Goal: Transaction & Acquisition: Purchase product/service

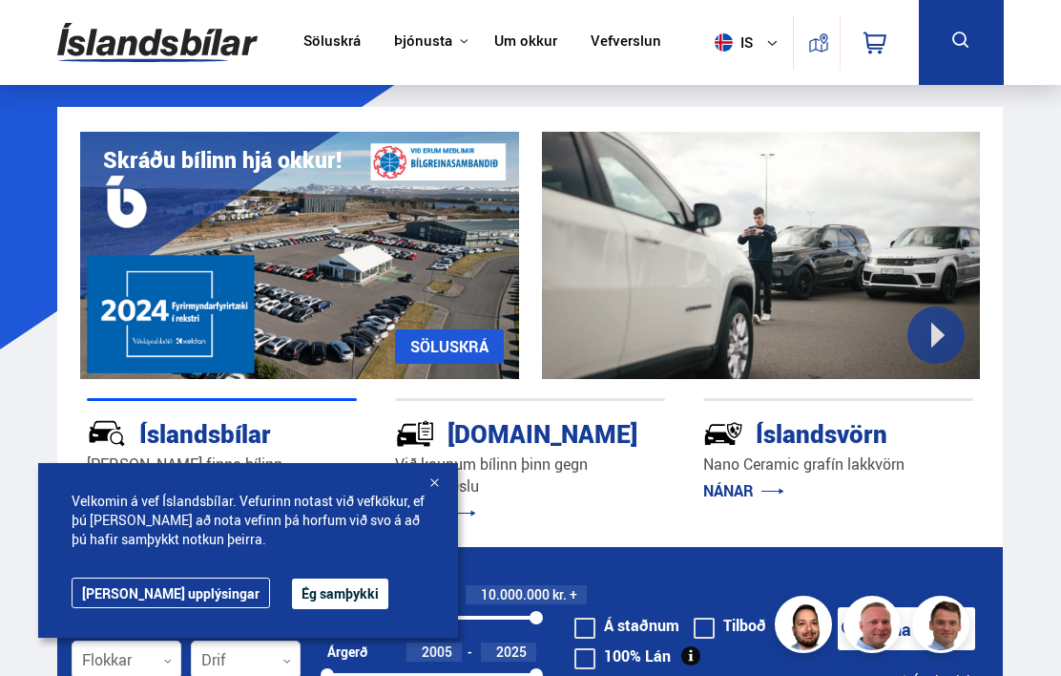
click at [292, 597] on button "Ég samþykki" at bounding box center [340, 593] width 96 height 31
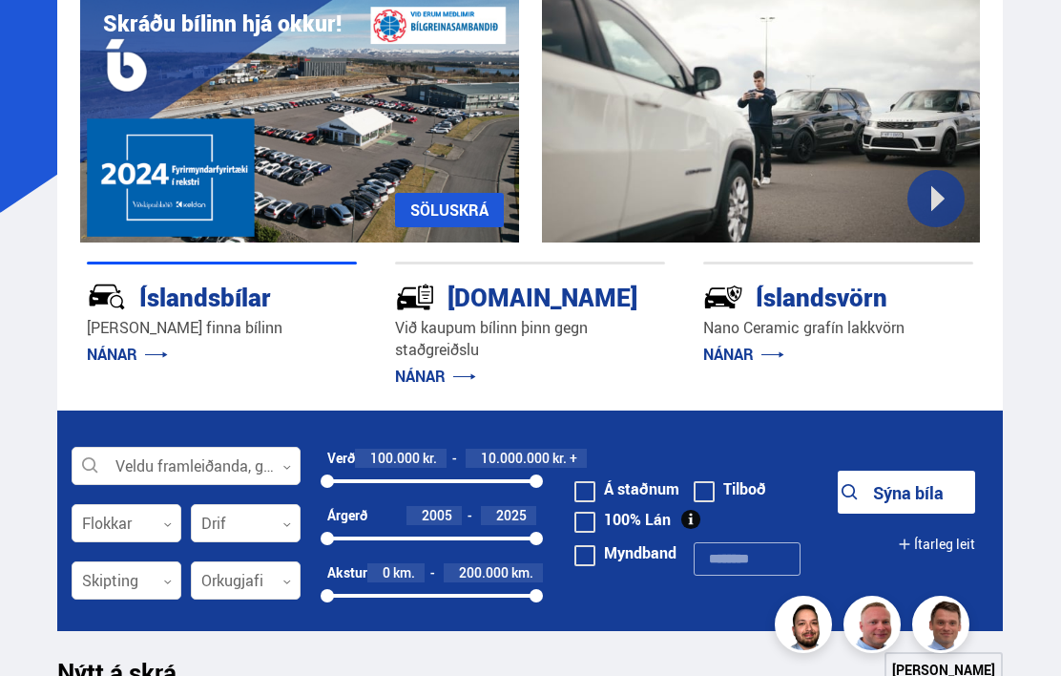
scroll to position [176, 0]
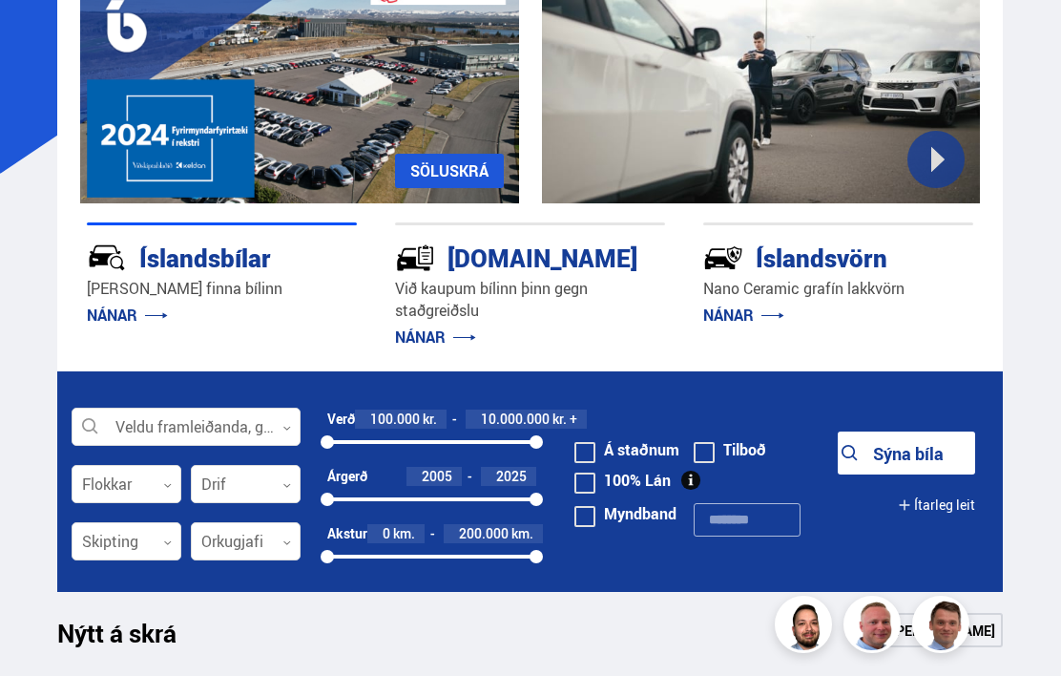
click at [243, 431] on div at bounding box center [186, 428] width 229 height 38
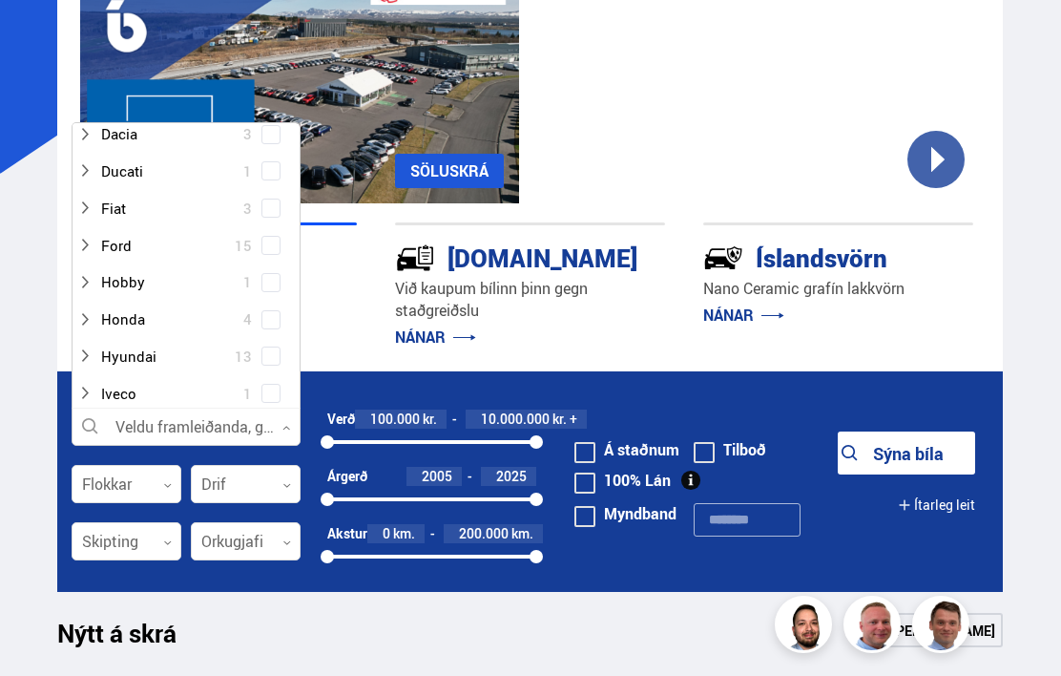
scroll to position [262, 0]
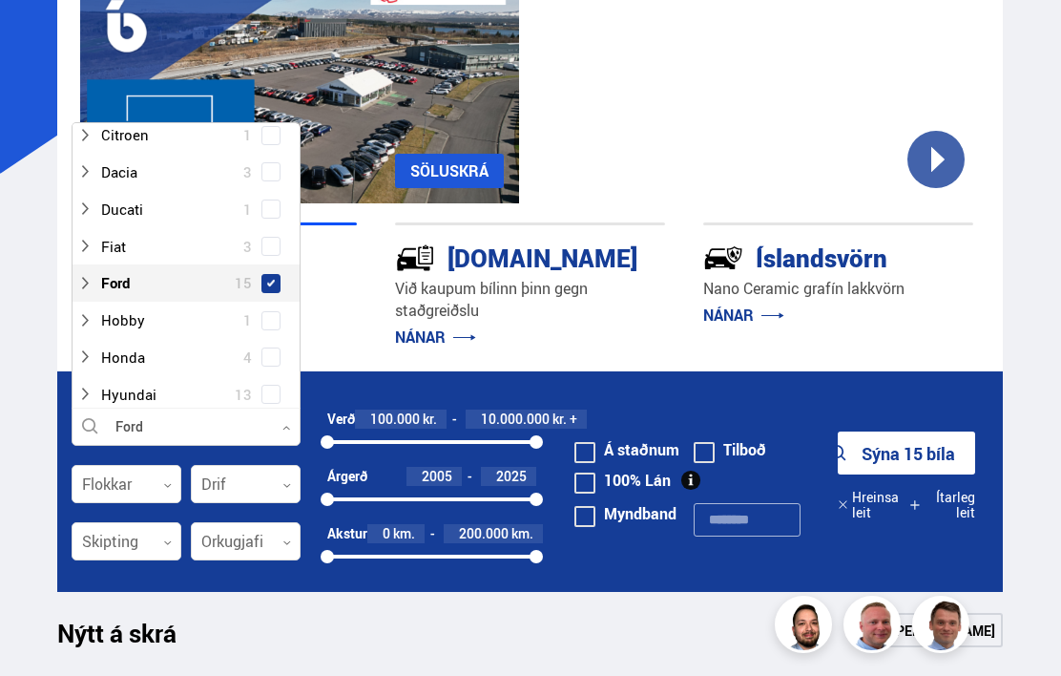
click at [167, 484] on icon at bounding box center [167, 485] width 9 height 9
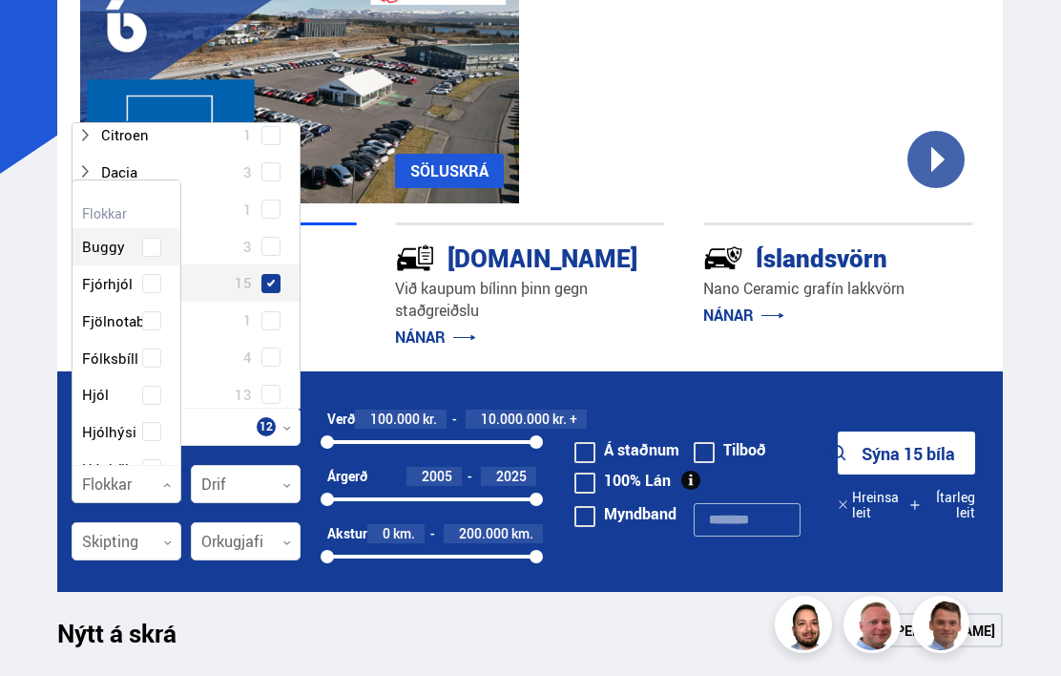
scroll to position [284, 108]
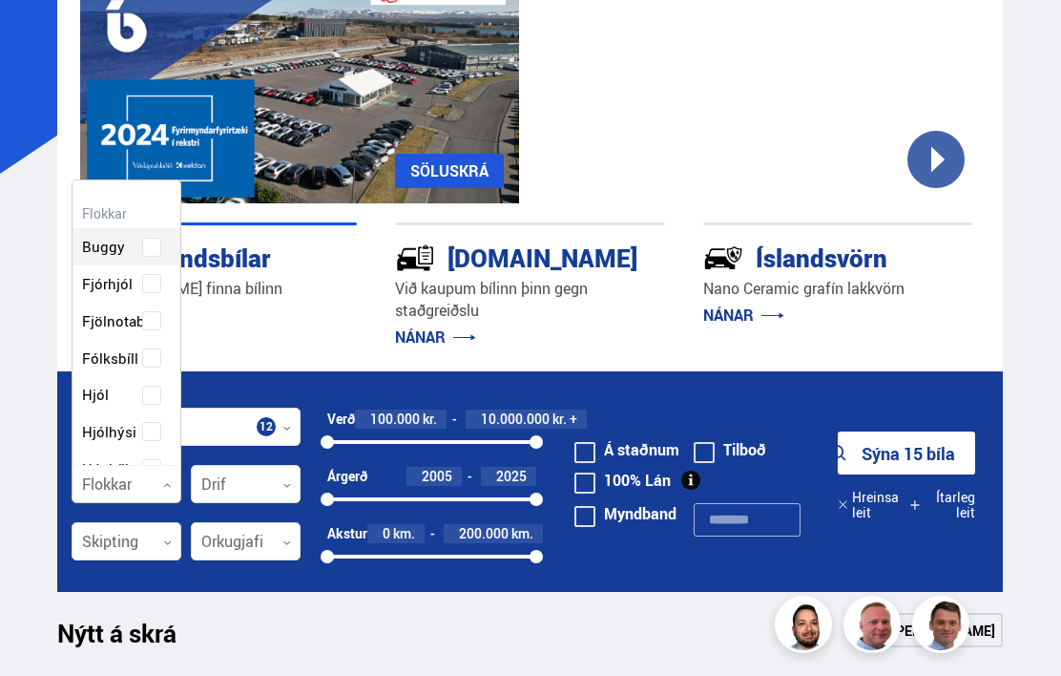
click at [302, 340] on div "Íslandsbílar [PERSON_NAME] finna bílinn NÁNAR" at bounding box center [222, 287] width 270 height 130
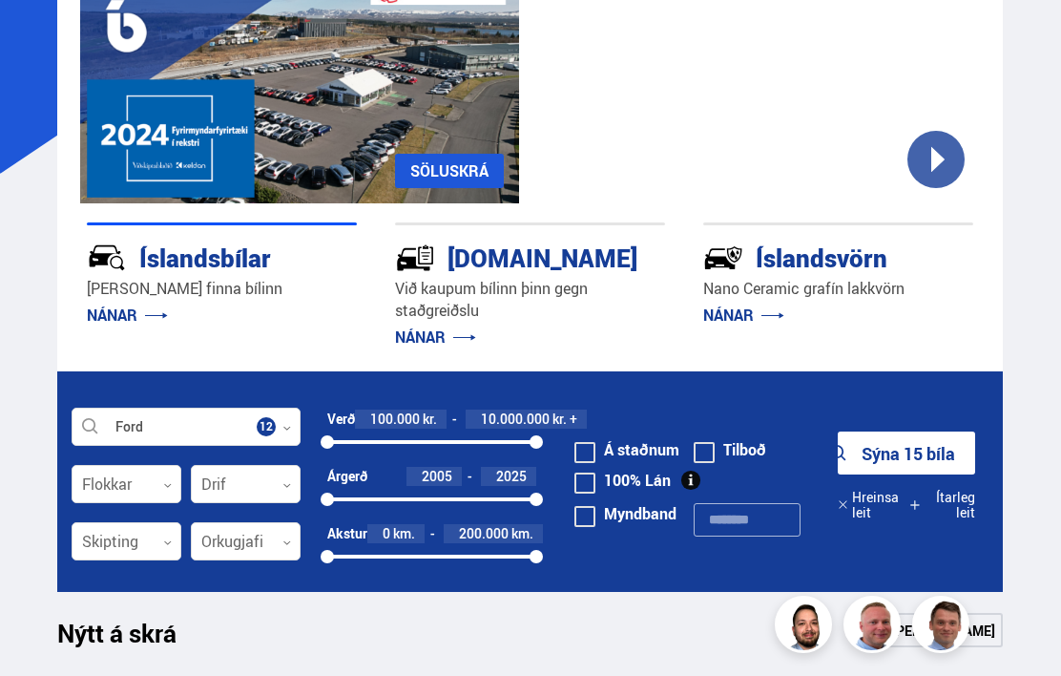
click at [169, 495] on div at bounding box center [127, 485] width 110 height 38
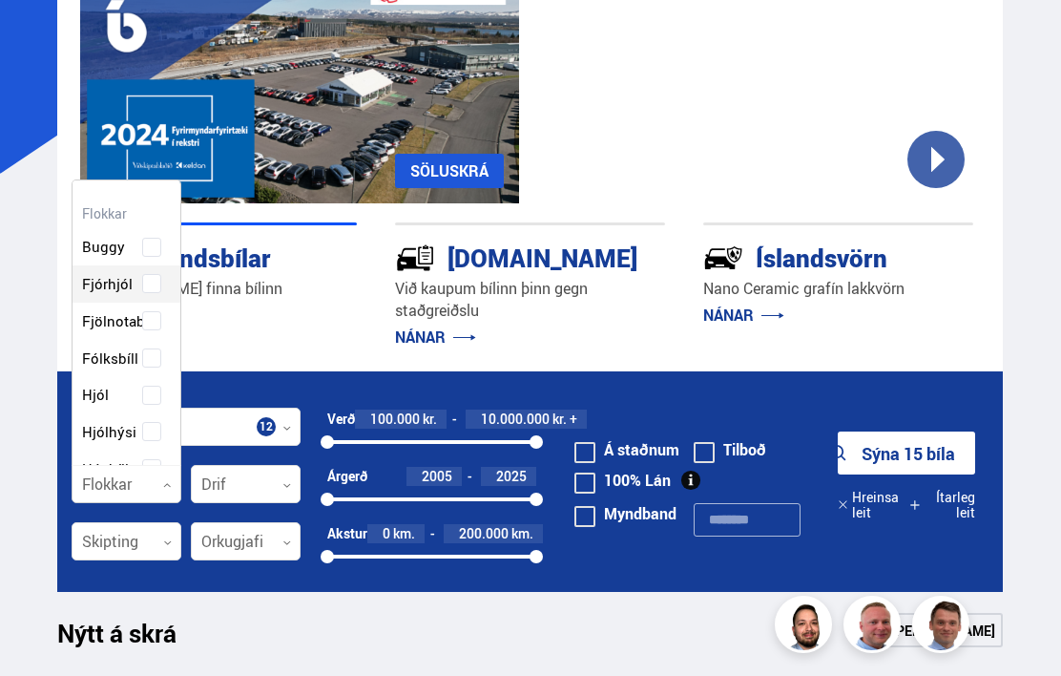
click at [163, 278] on div "Buggy Fjórhjól Fjölnotabíll Fólksbíll Hjól Hjólhýsi Húsbíll Jeppi Pallbíll Send…" at bounding box center [127, 560] width 108 height 723
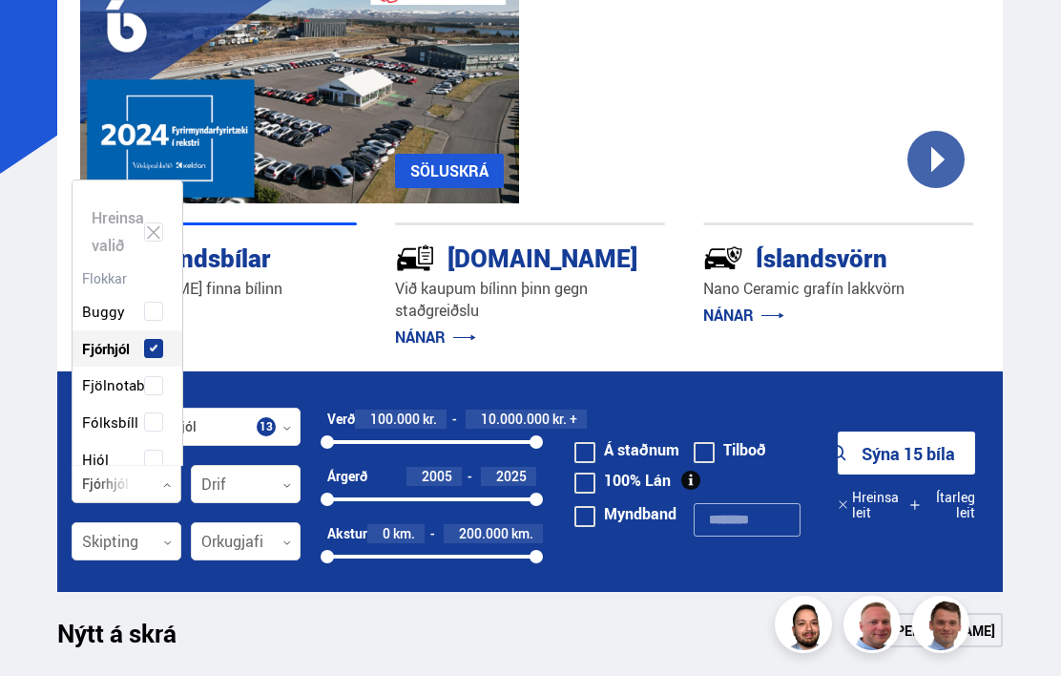
scroll to position [284, 110]
click at [162, 346] on div "Buggy Fjórhjól Fjölnotabíll Fólksbíll Hjól Hjólhýsi Húsbíll Jeppi Pallbíll Send…" at bounding box center [128, 625] width 110 height 723
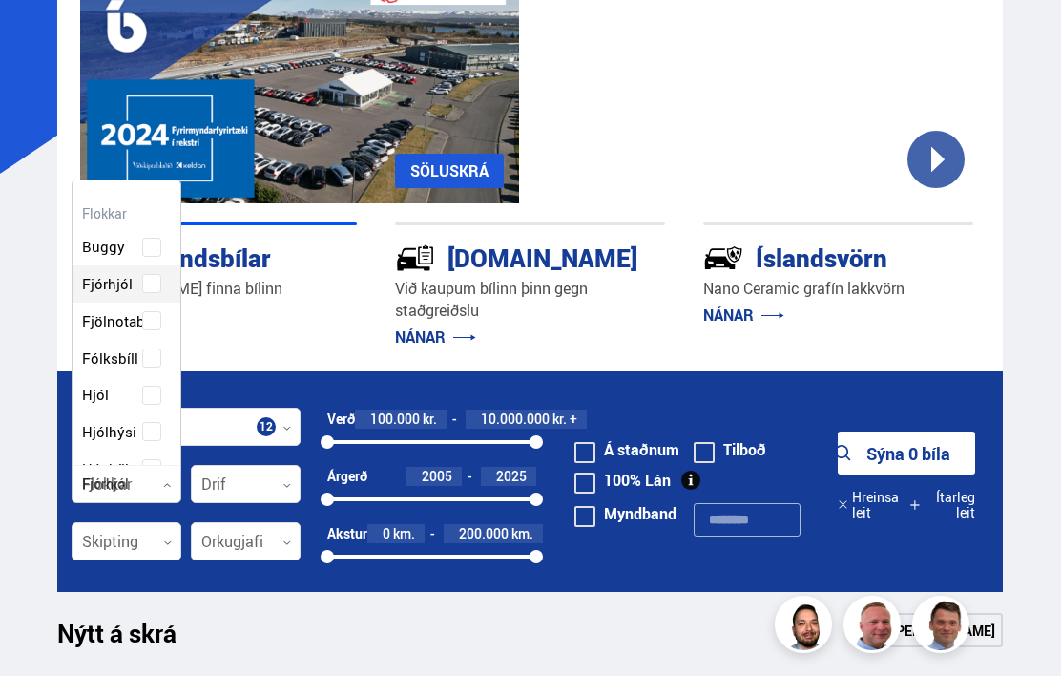
scroll to position [288, 112]
click at [153, 363] on div "Buggy Fjórhjól Fjölnotabíll Fólksbíll Hjól Hjólhýsi Húsbíll Jeppi Pallbíll Send…" at bounding box center [127, 560] width 108 height 723
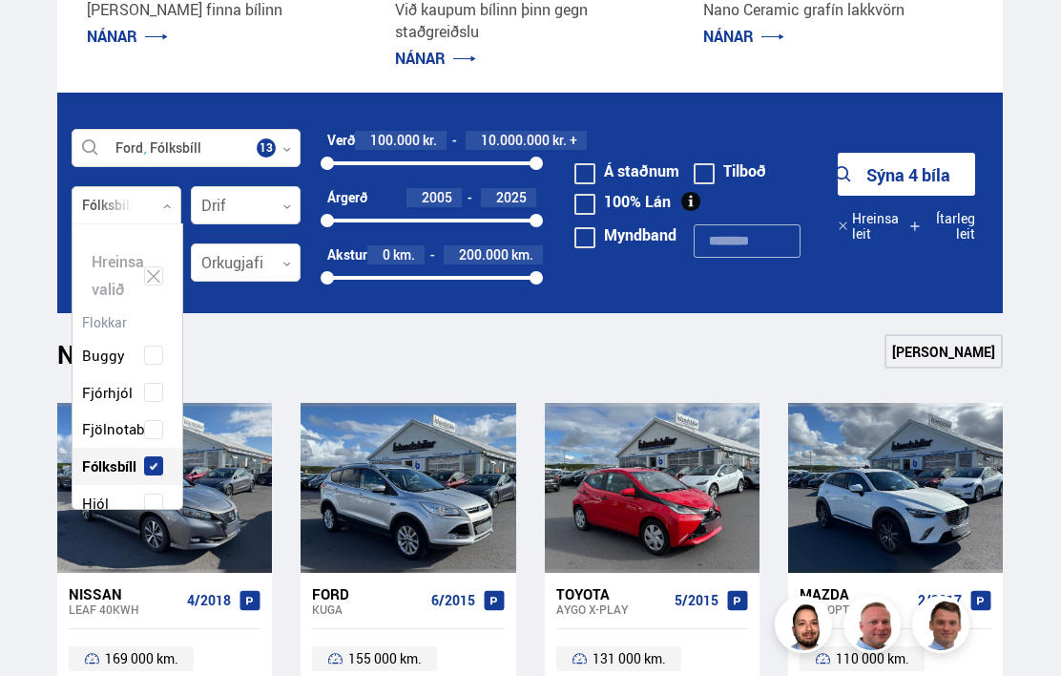
scroll to position [453, 0]
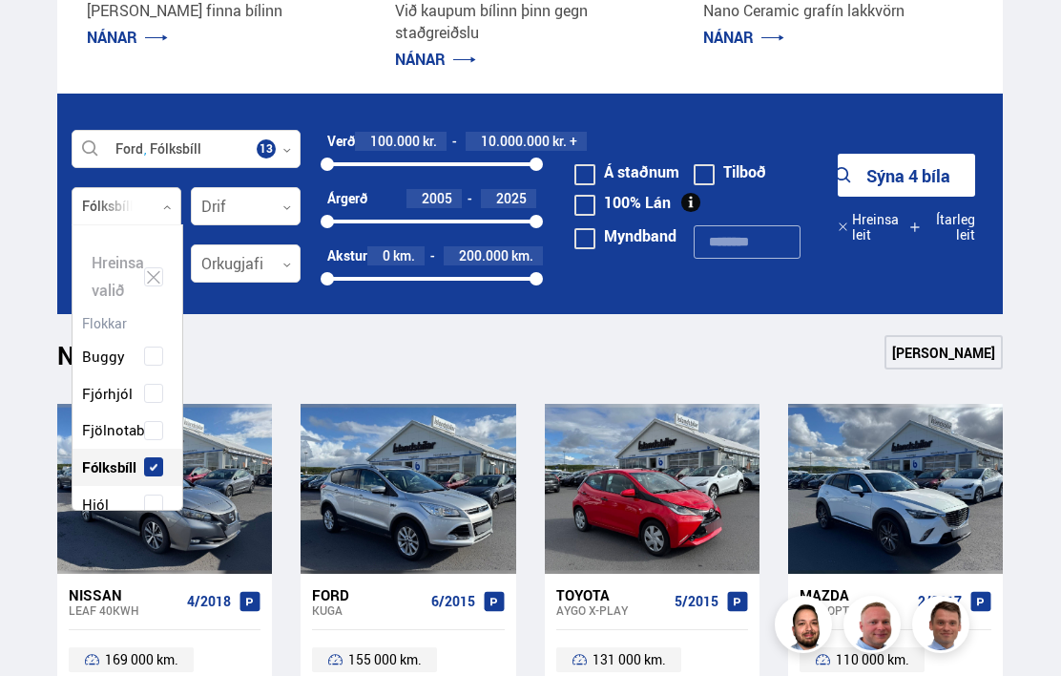
click at [720, 346] on div "Nýtt á skrá Sjá meira" at bounding box center [530, 358] width 946 height 46
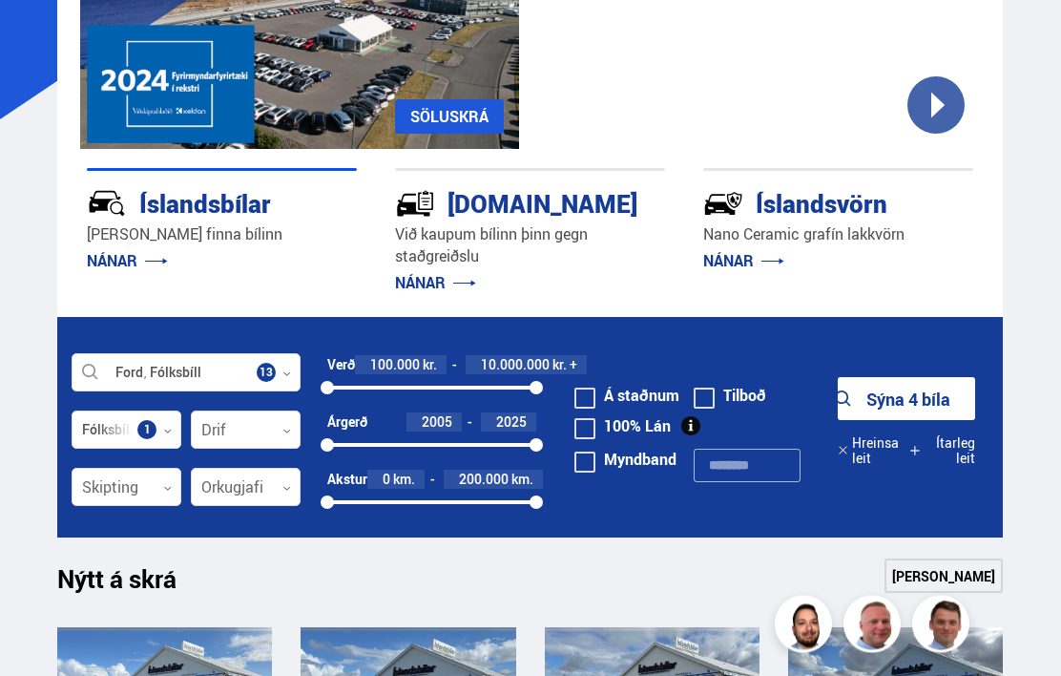
scroll to position [231, 0]
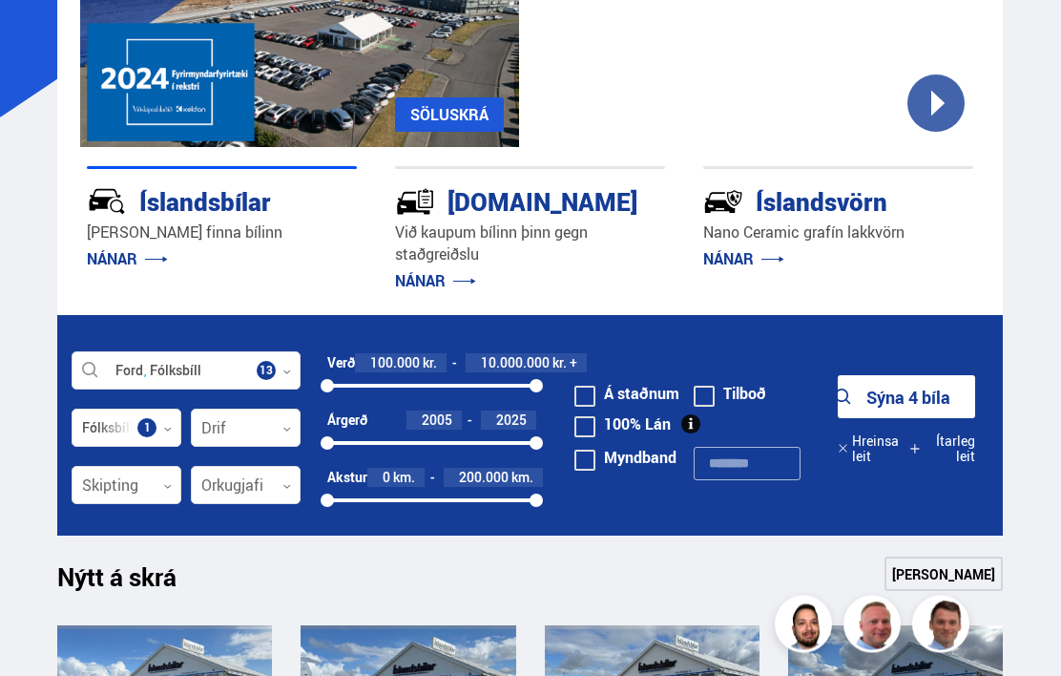
click at [946, 578] on link "[PERSON_NAME]" at bounding box center [944, 574] width 118 height 34
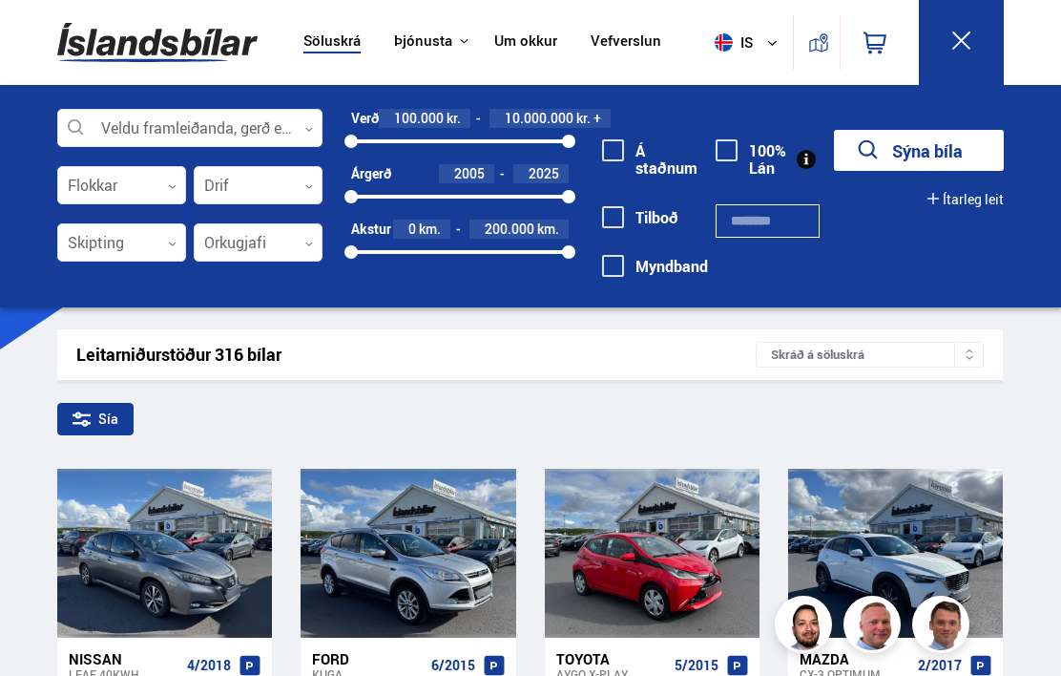
click at [126, 134] on div at bounding box center [189, 129] width 265 height 38
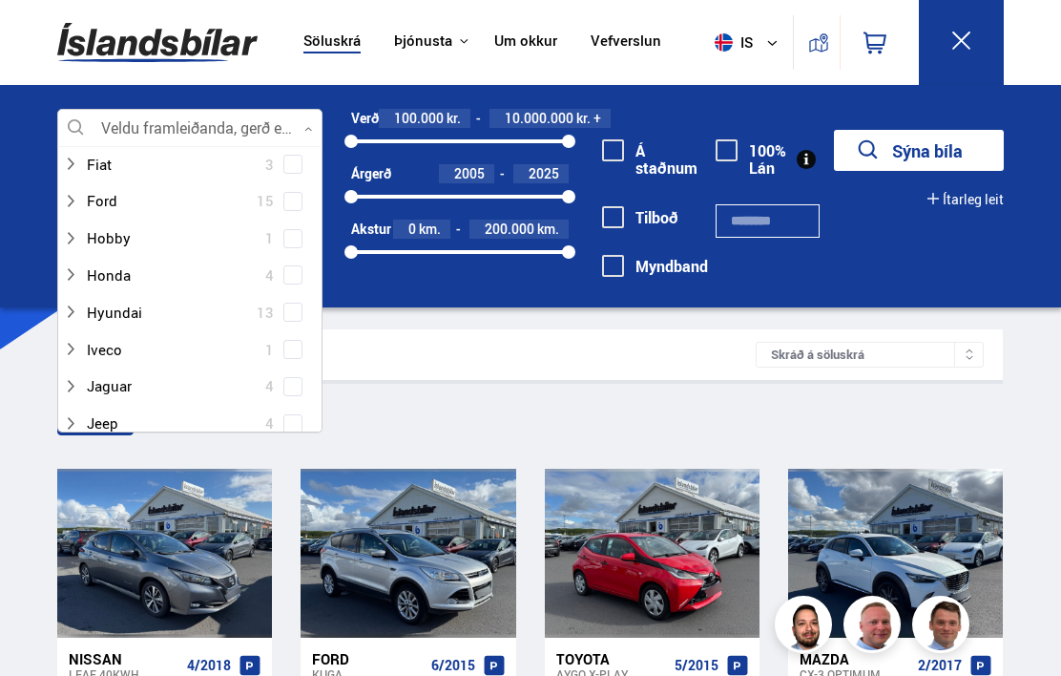
scroll to position [335, 0]
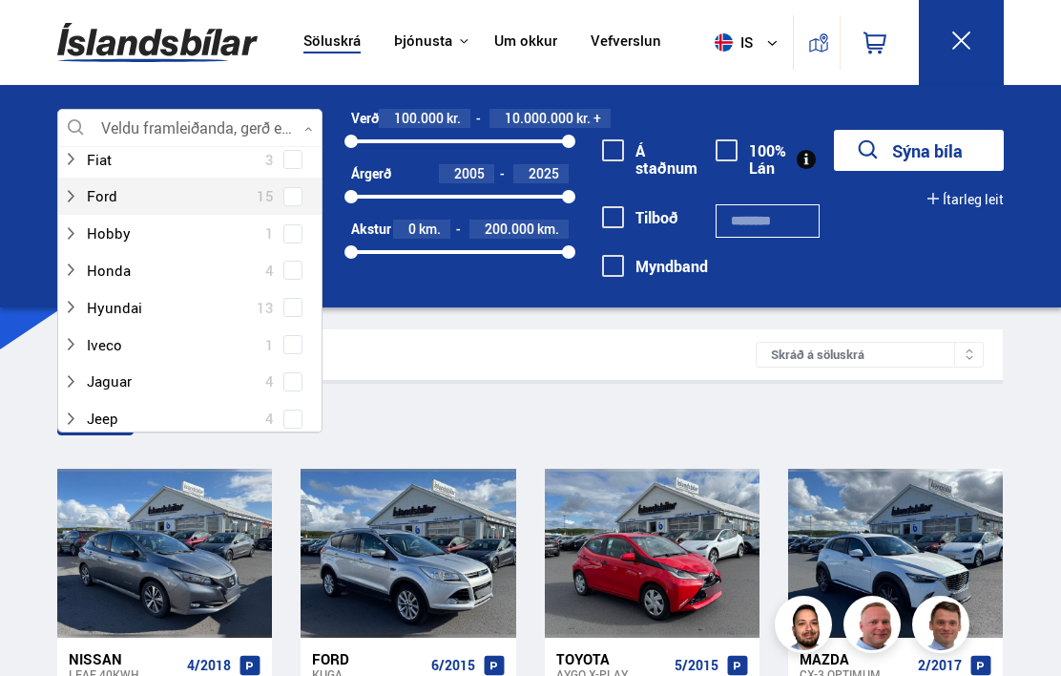
click at [115, 197] on div at bounding box center [171, 196] width 216 height 28
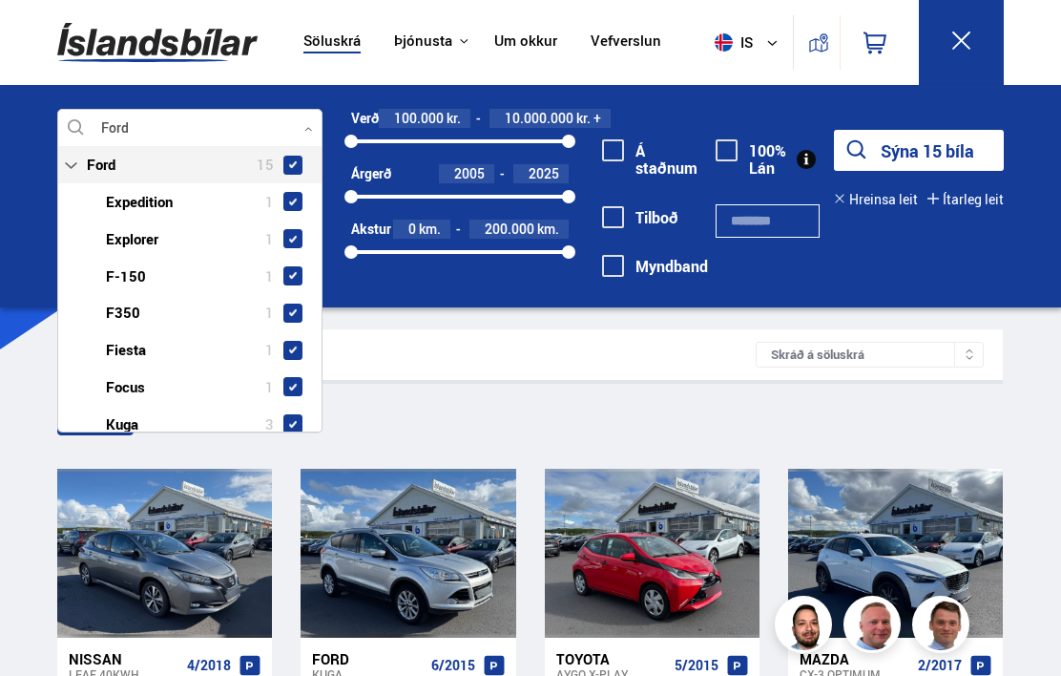
scroll to position [366, 0]
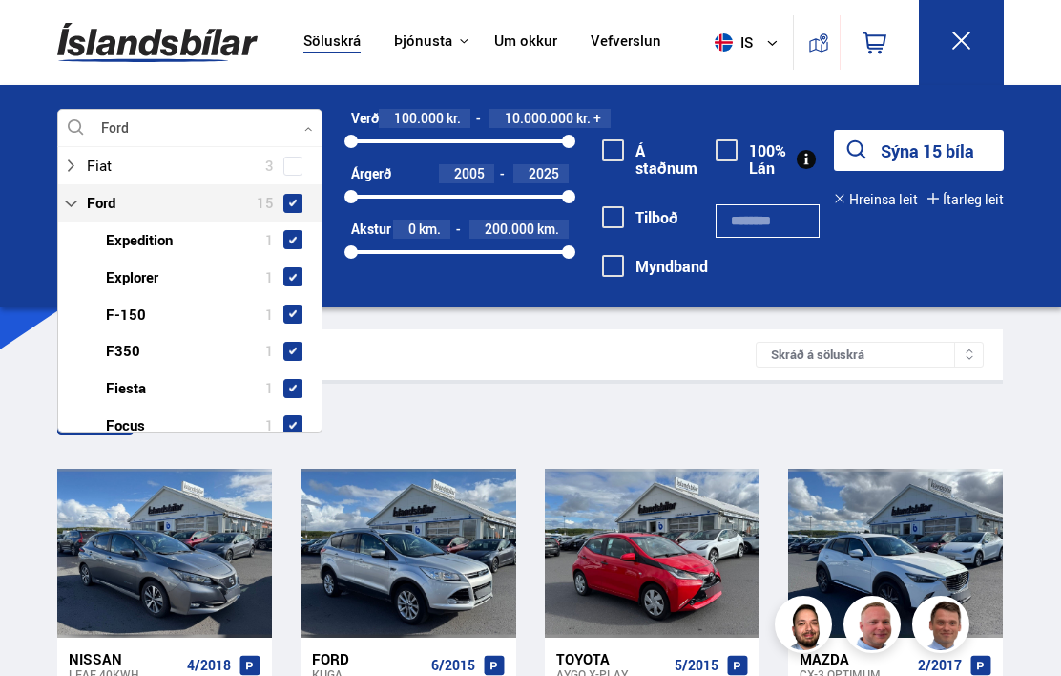
click at [646, 422] on div "Sía" at bounding box center [530, 423] width 946 height 40
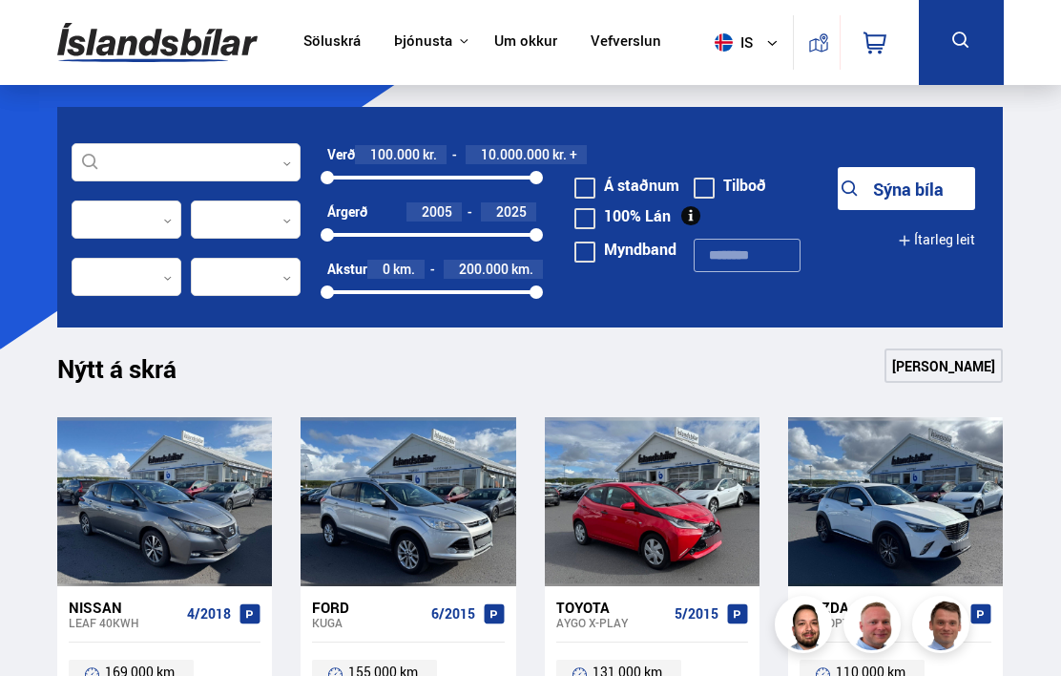
scroll to position [232, 0]
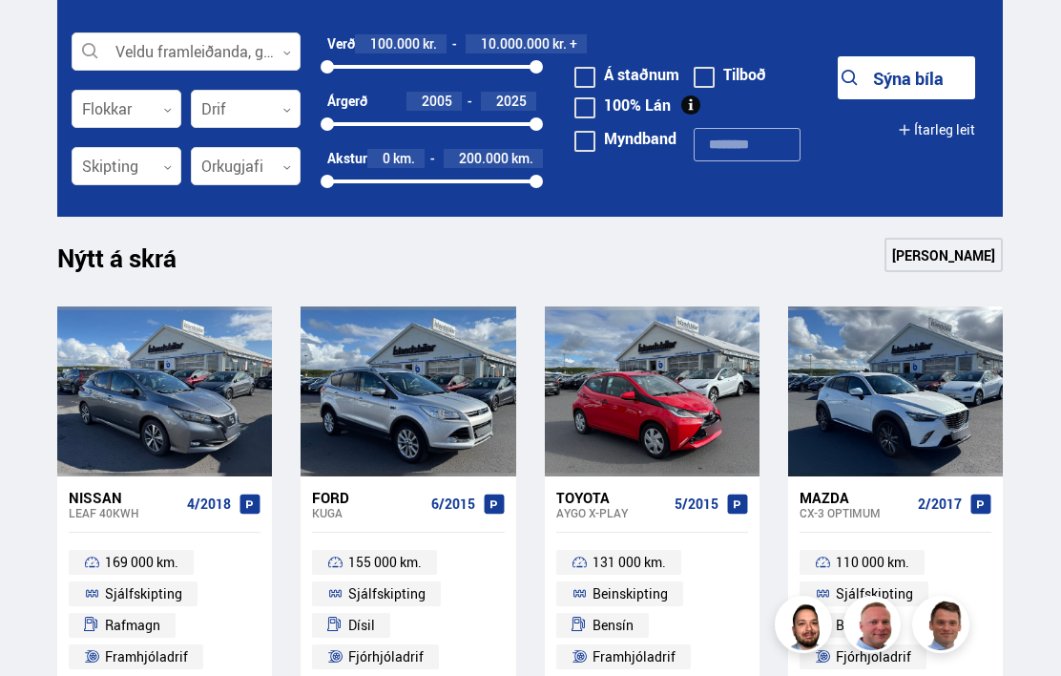
scroll to position [542, 0]
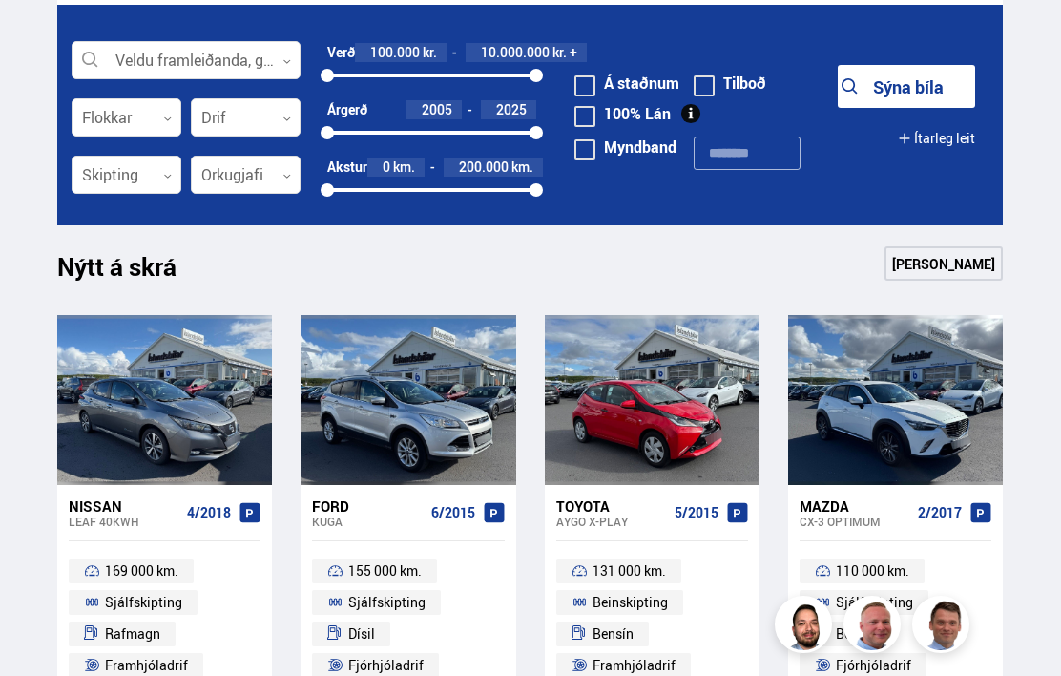
click at [151, 54] on div at bounding box center [186, 61] width 229 height 38
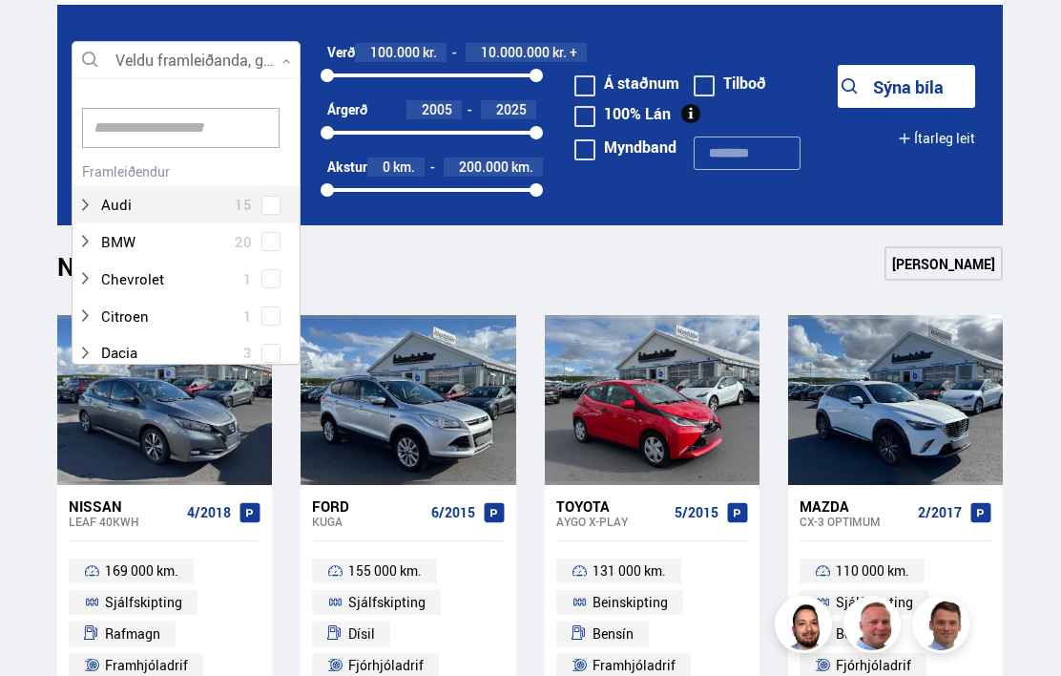
scroll to position [284, 228]
